Goal: Task Accomplishment & Management: Manage account settings

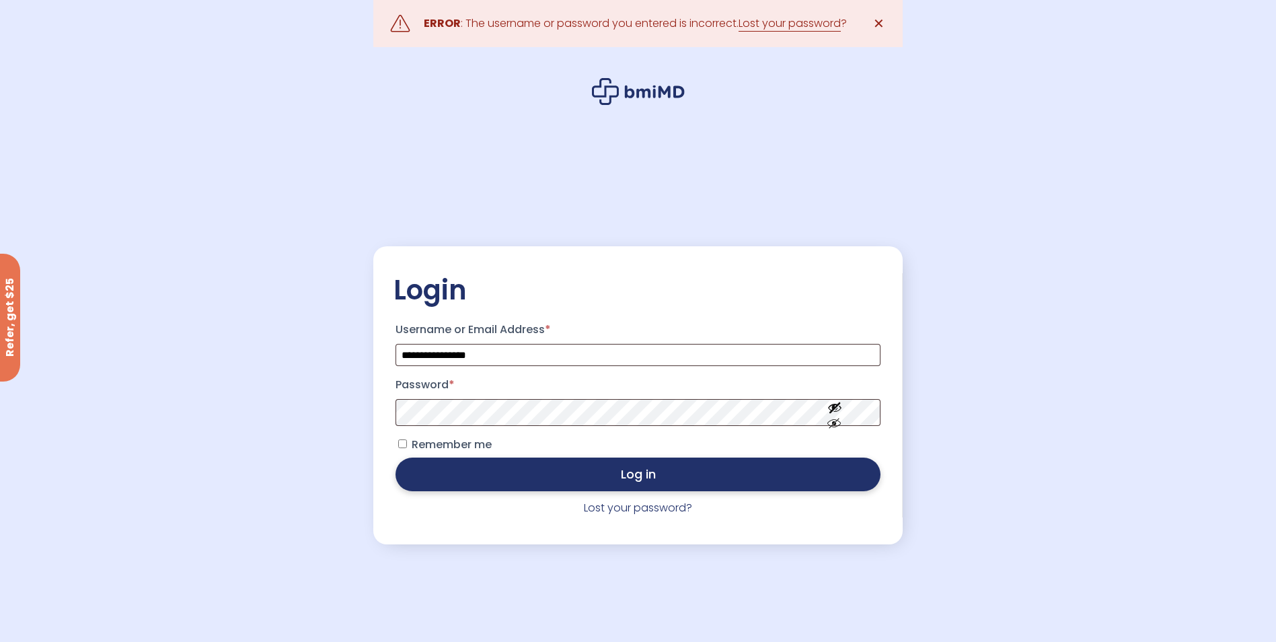
click at [653, 474] on button "Log in" at bounding box center [638, 475] width 484 height 34
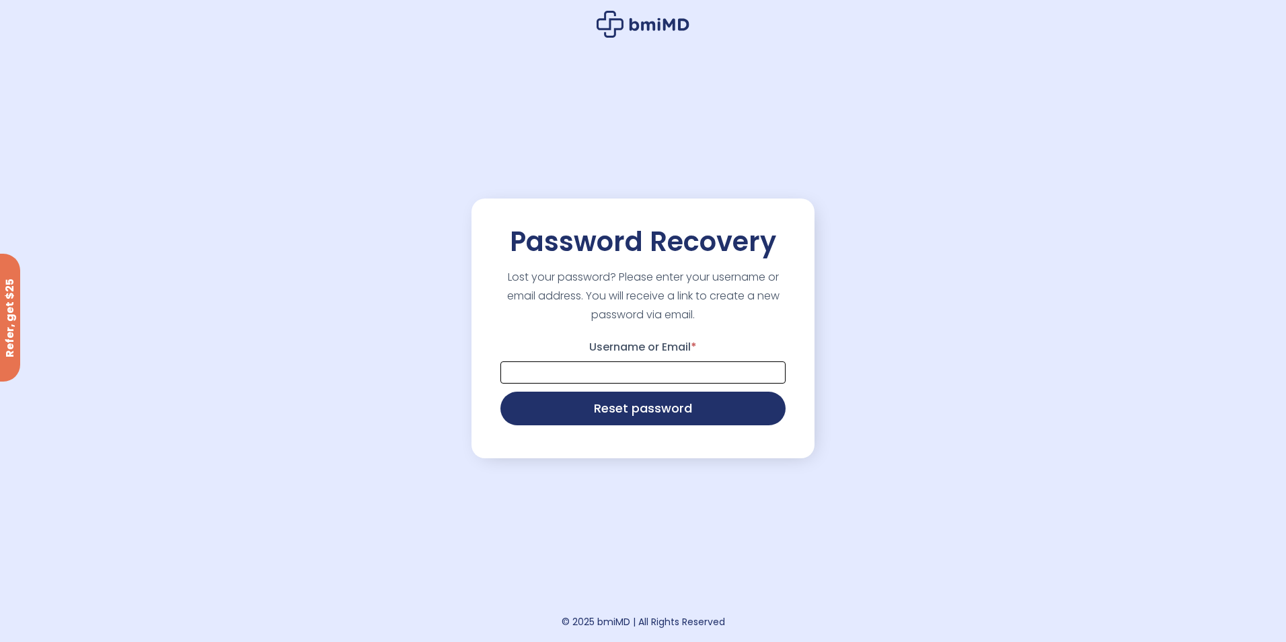
click at [536, 376] on input "Username or Email *" at bounding box center [643, 372] width 285 height 22
type input "**********"
click at [659, 407] on button "Reset password" at bounding box center [643, 407] width 285 height 34
